Goal: Transaction & Acquisition: Purchase product/service

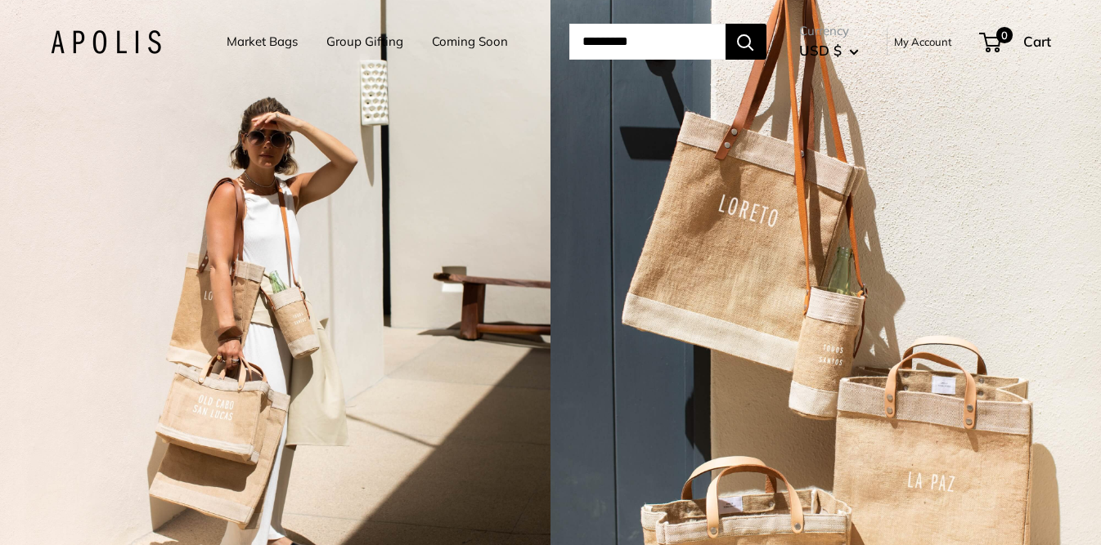
click at [481, 181] on div "2 / 7" at bounding box center [275, 272] width 550 height 545
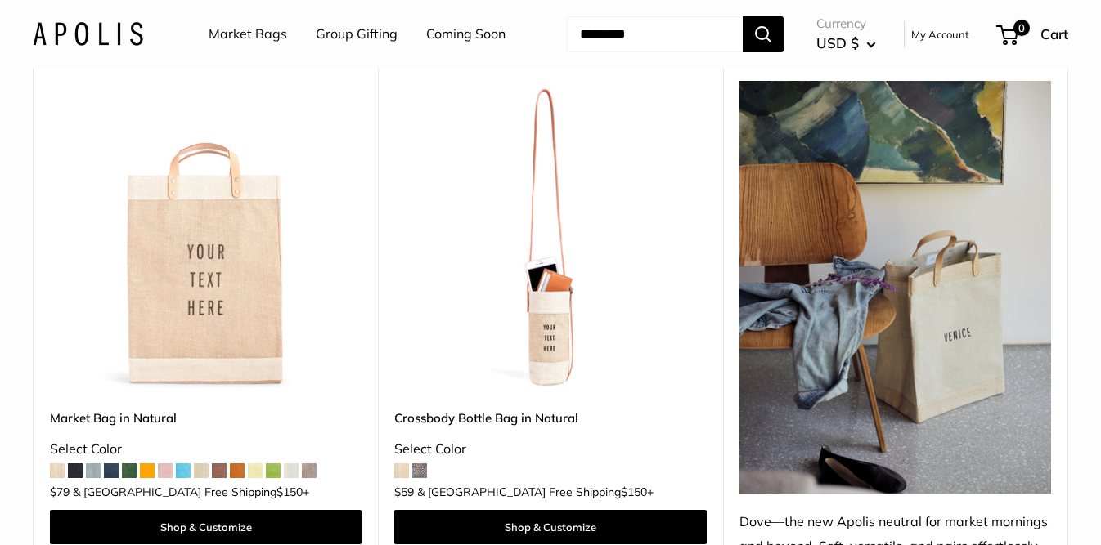
scroll to position [833, 0]
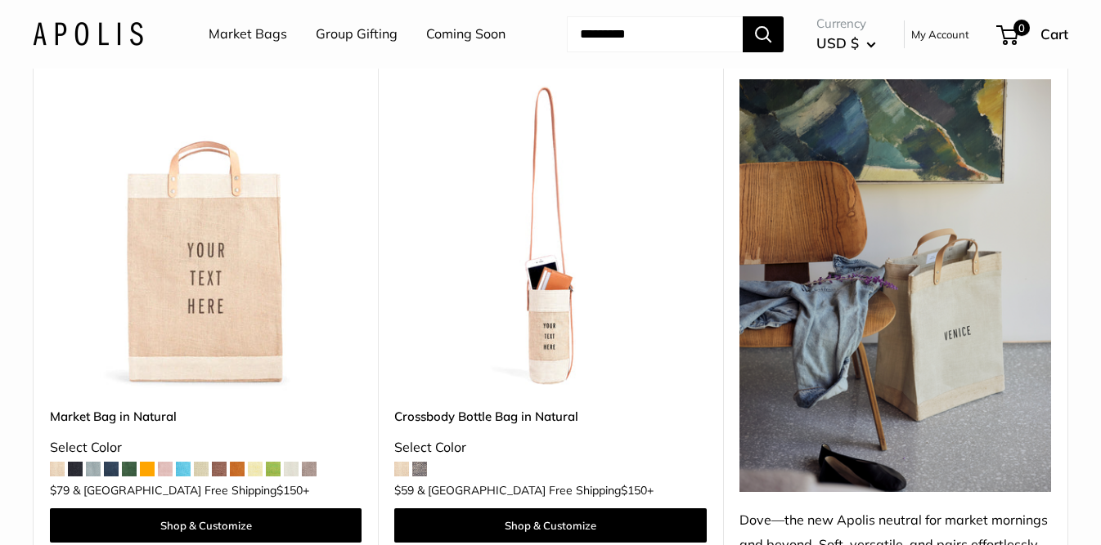
click at [0, 0] on img at bounding box center [0, 0] width 0 height 0
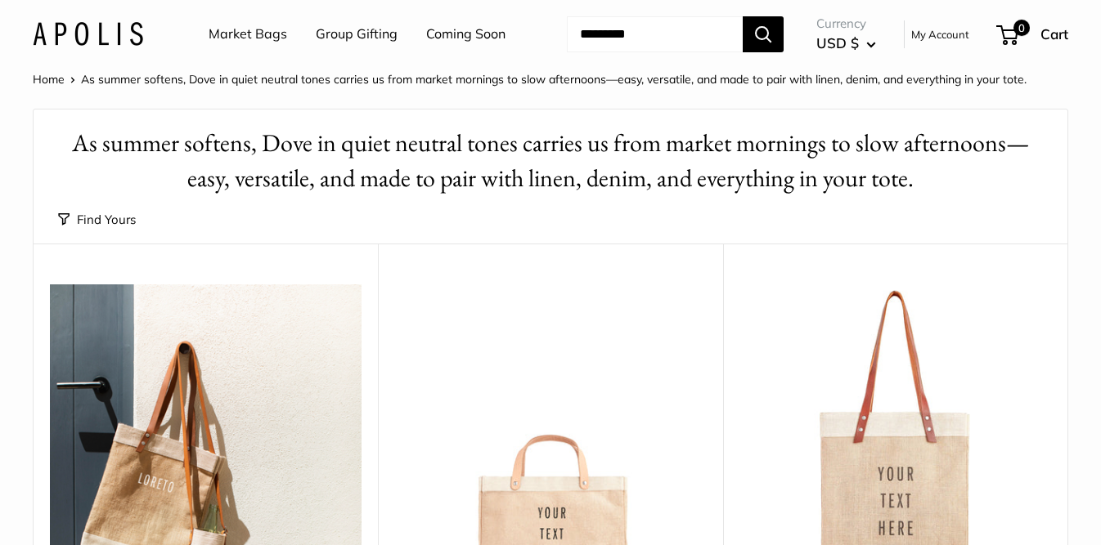
scroll to position [0, 0]
click at [255, 34] on link "Market Bags" at bounding box center [248, 34] width 79 height 25
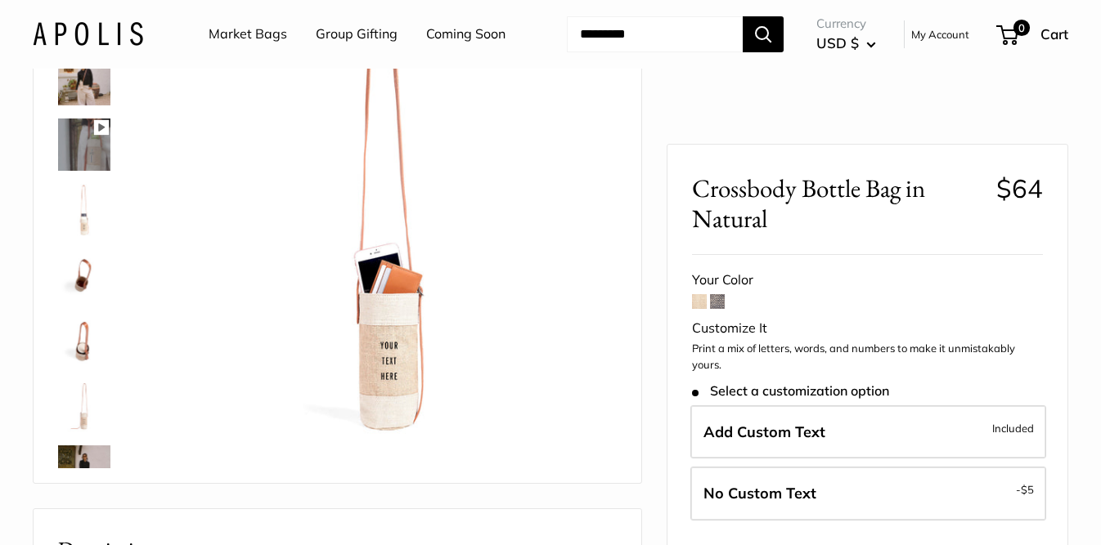
scroll to position [168, 0]
click at [92, 170] on img at bounding box center [84, 144] width 52 height 52
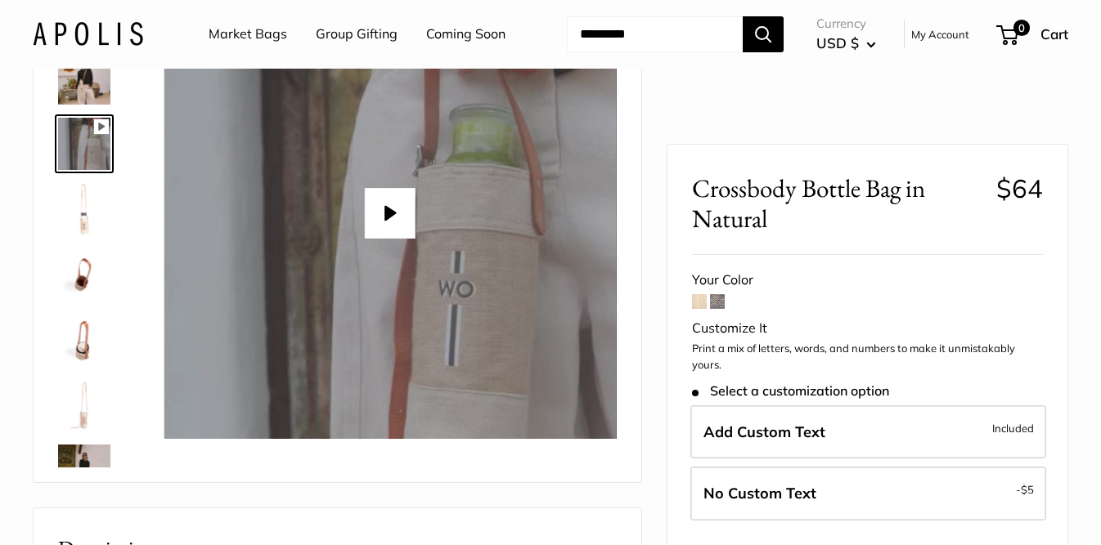
click at [379, 239] on button "Play" at bounding box center [390, 213] width 51 height 51
click at [84, 301] on img at bounding box center [84, 275] width 52 height 52
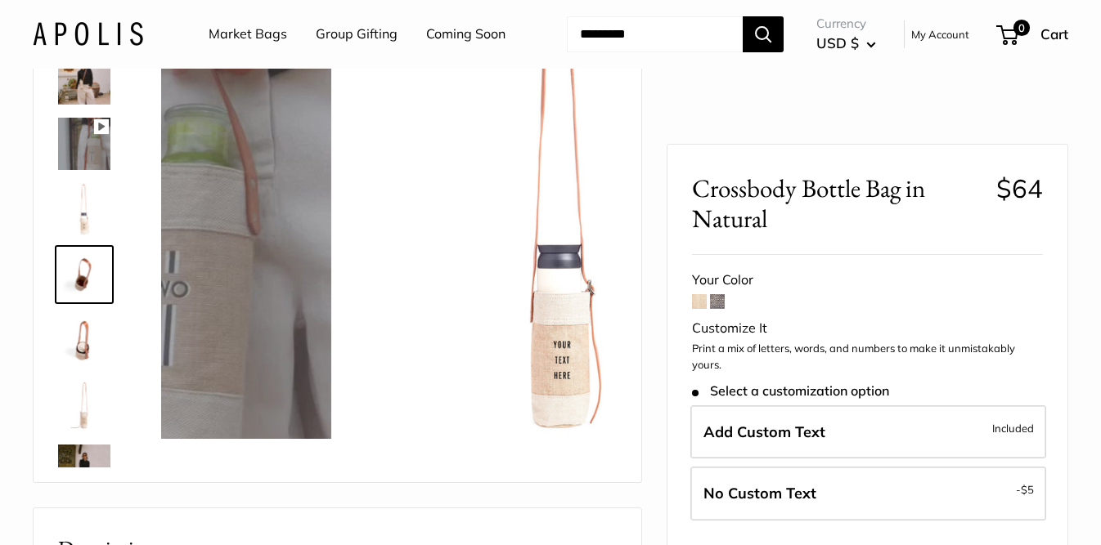
scroll to position [51, 0]
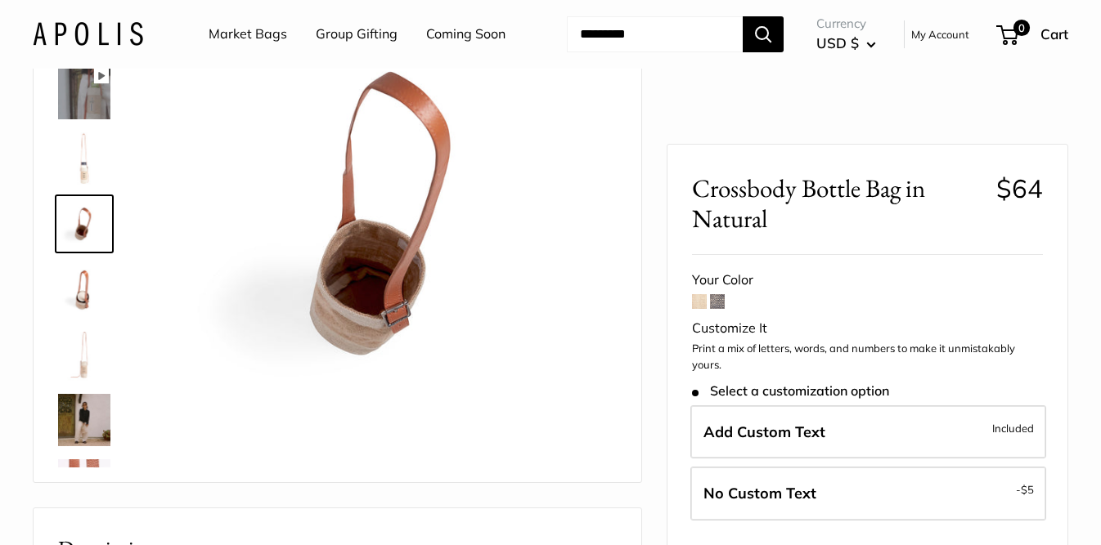
type input "*****"
click at [80, 447] on img at bounding box center [84, 420] width 52 height 52
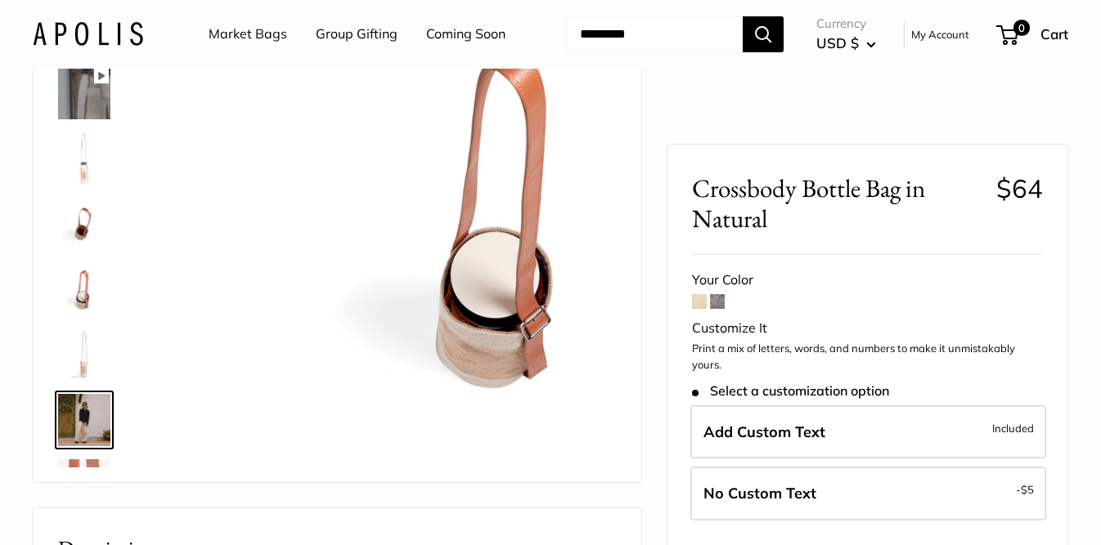
scroll to position [236, 0]
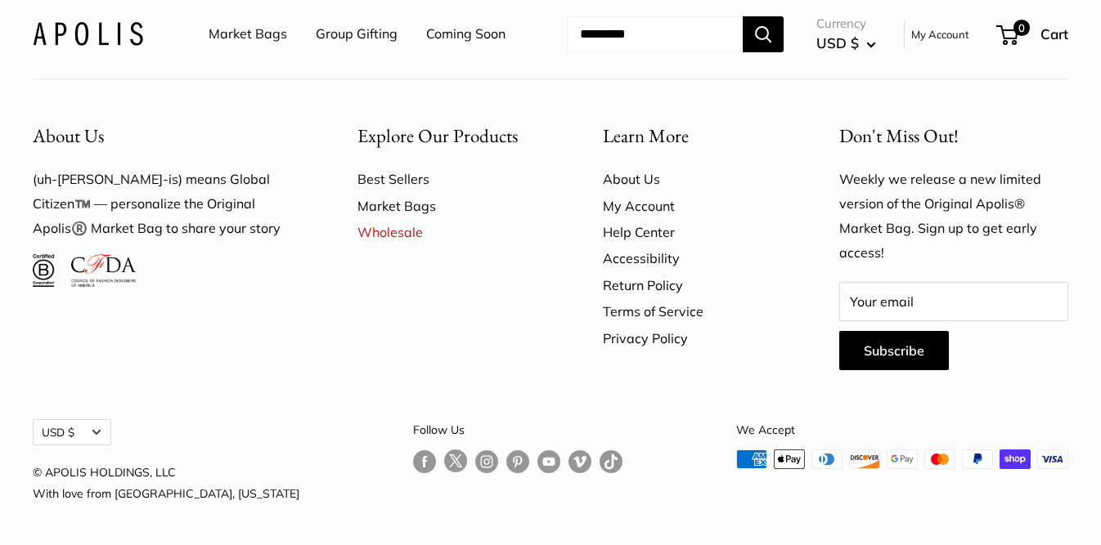
scroll to position [4405, 0]
click at [402, 192] on link "Best Sellers" at bounding box center [451, 179] width 188 height 26
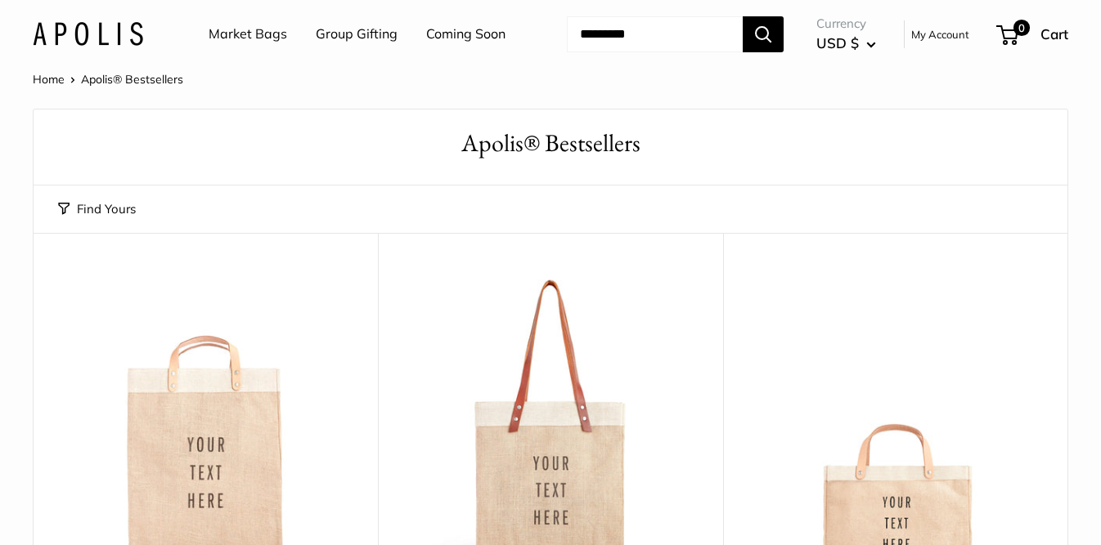
click at [606, 52] on input "Search..." at bounding box center [655, 34] width 176 height 36
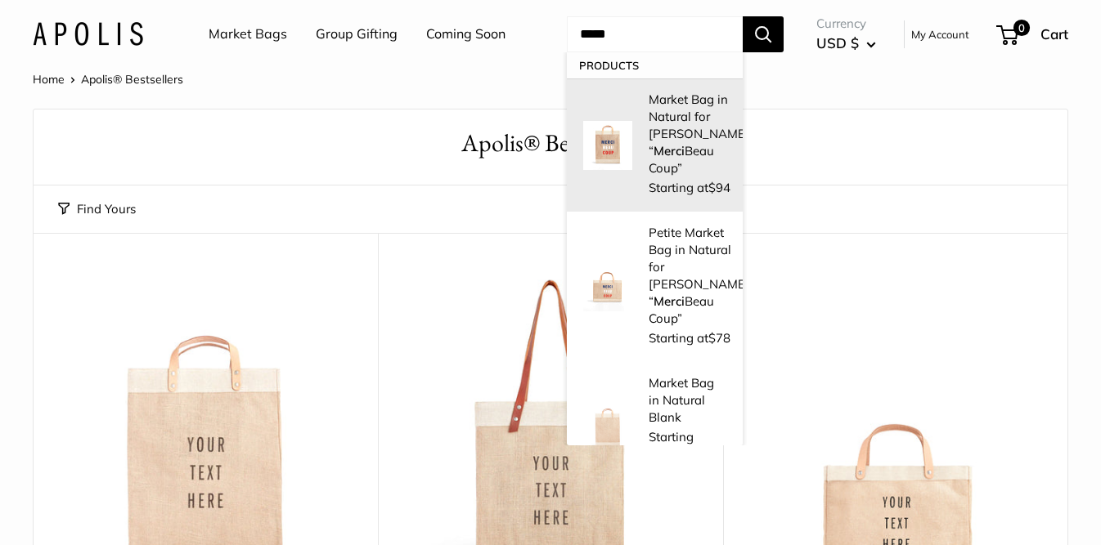
type input "*****"
click at [653, 173] on p "Market Bag in Natural for [PERSON_NAME] “ Merci Beau Coup”" at bounding box center [699, 134] width 101 height 86
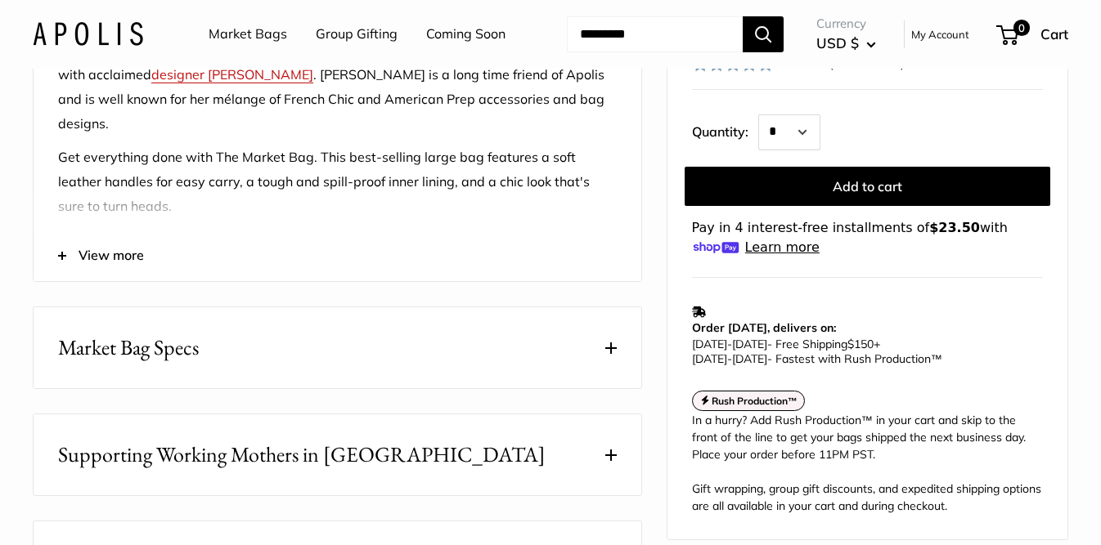
scroll to position [711, 0]
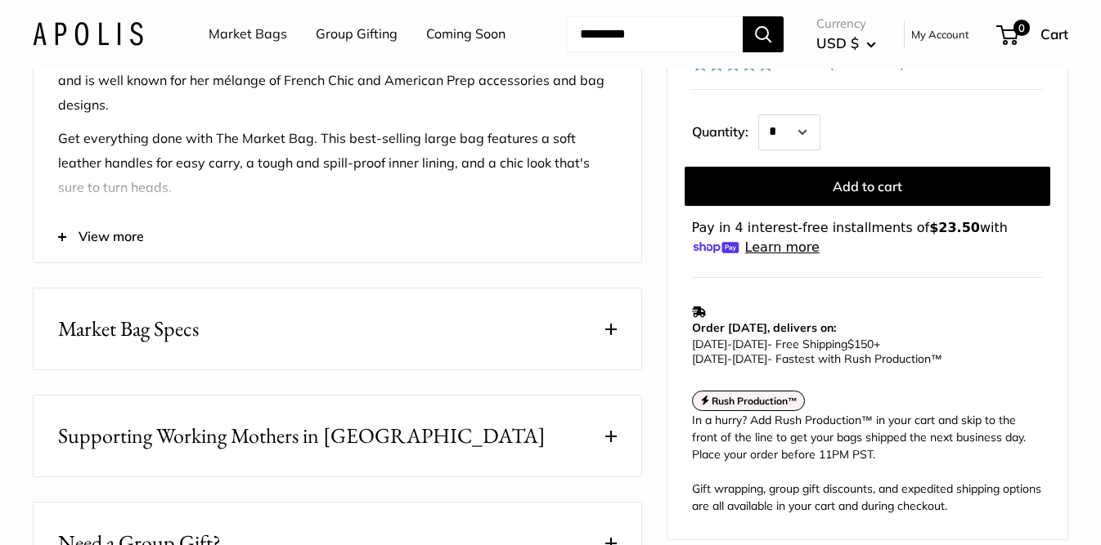
click at [175, 345] on span "Market Bag Specs" at bounding box center [128, 329] width 141 height 32
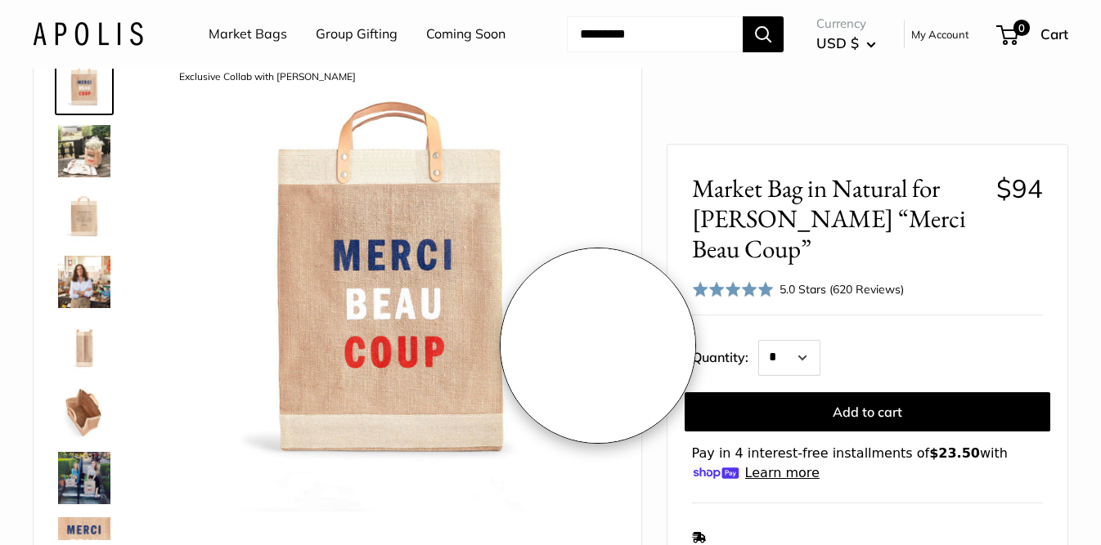
scroll to position [70, 0]
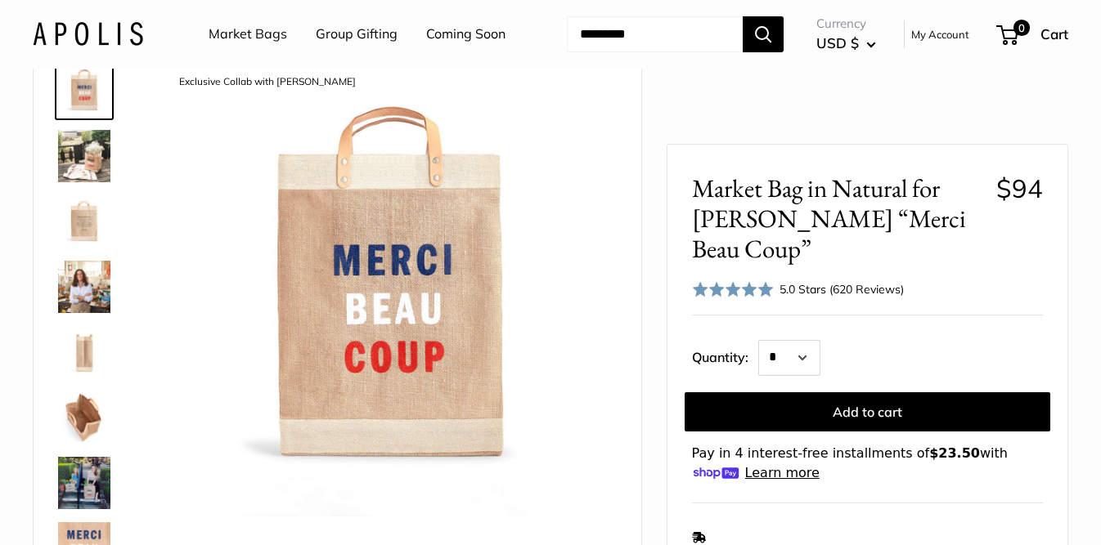
click at [89, 313] on img at bounding box center [84, 287] width 52 height 52
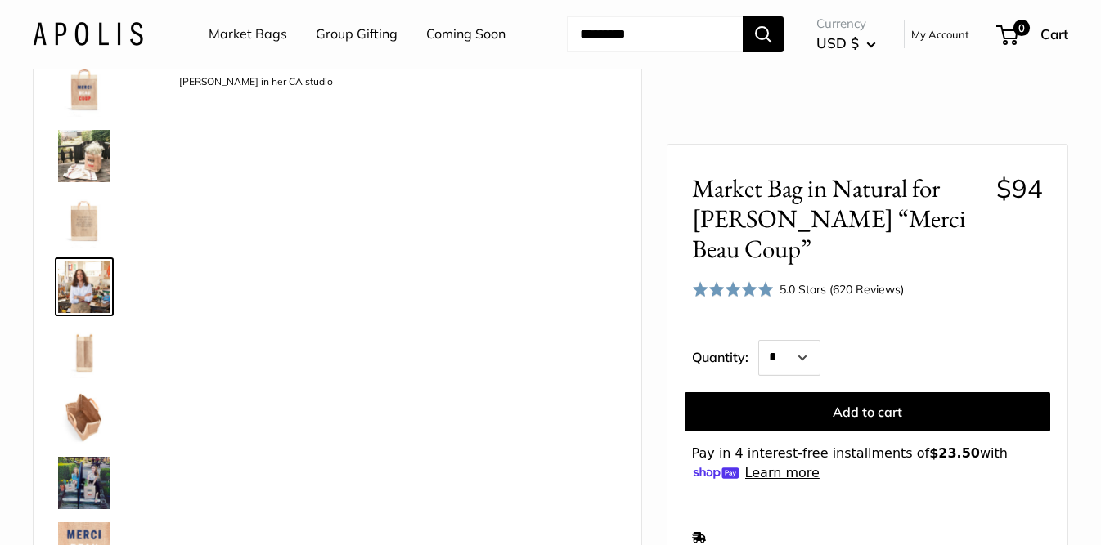
scroll to position [0, 0]
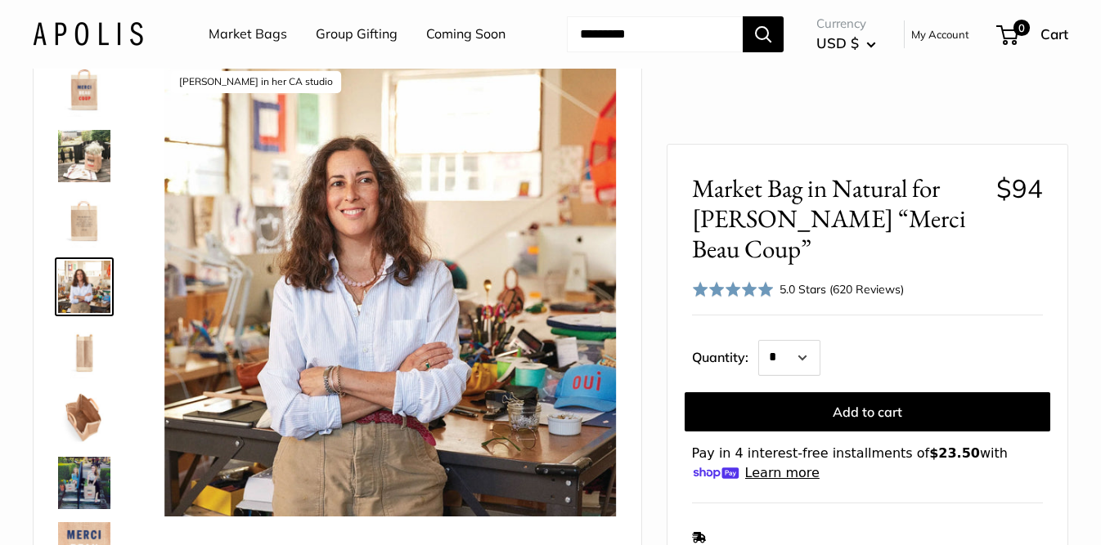
click at [89, 182] on img at bounding box center [84, 156] width 52 height 52
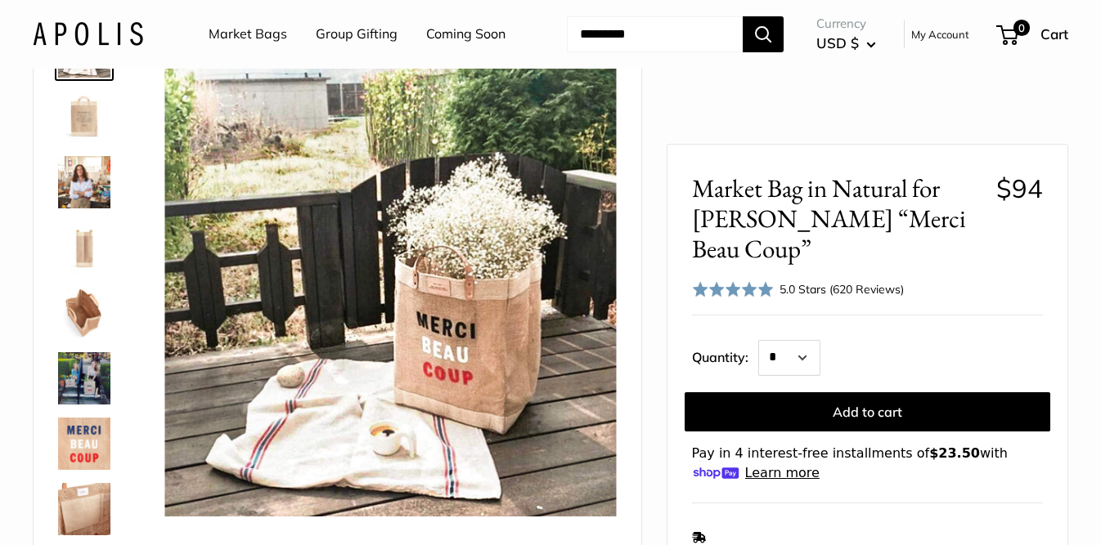
scroll to position [105, 0]
click at [91, 405] on img at bounding box center [84, 378] width 52 height 52
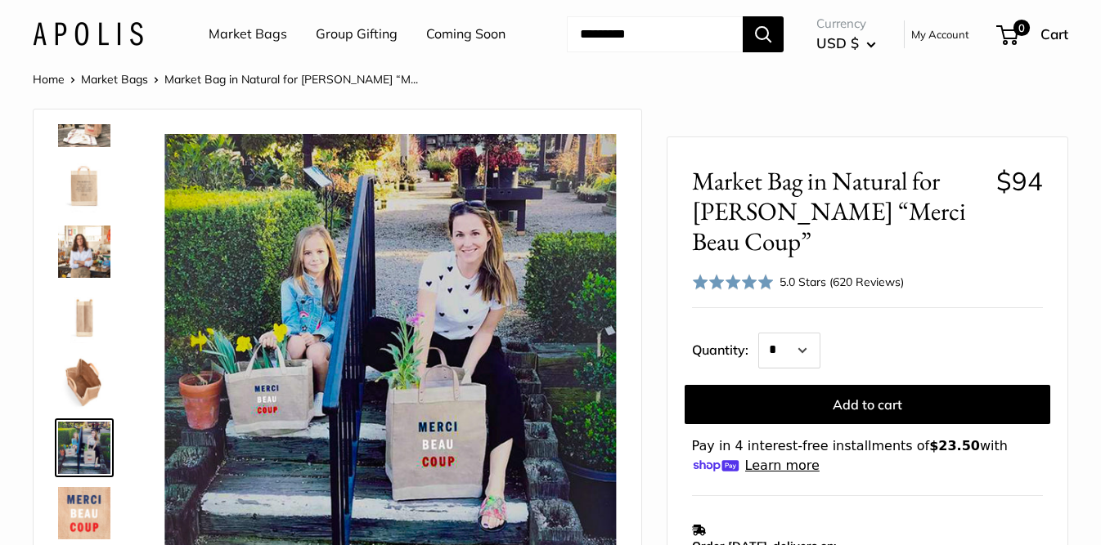
scroll to position [0, 0]
click at [81, 147] on img at bounding box center [84, 121] width 52 height 52
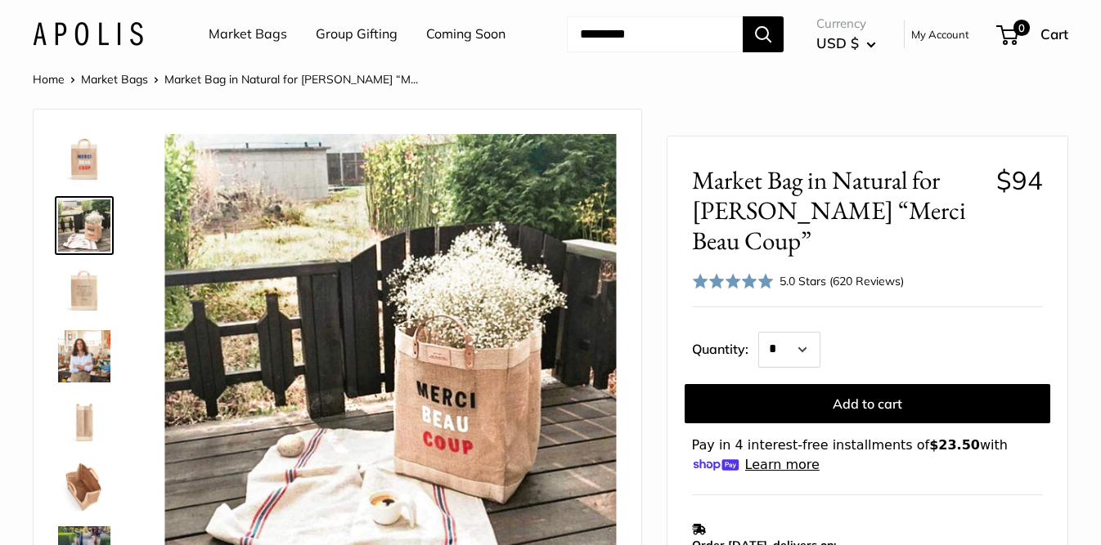
click at [75, 186] on img at bounding box center [84, 160] width 52 height 52
